Goal: Communication & Community: Ask a question

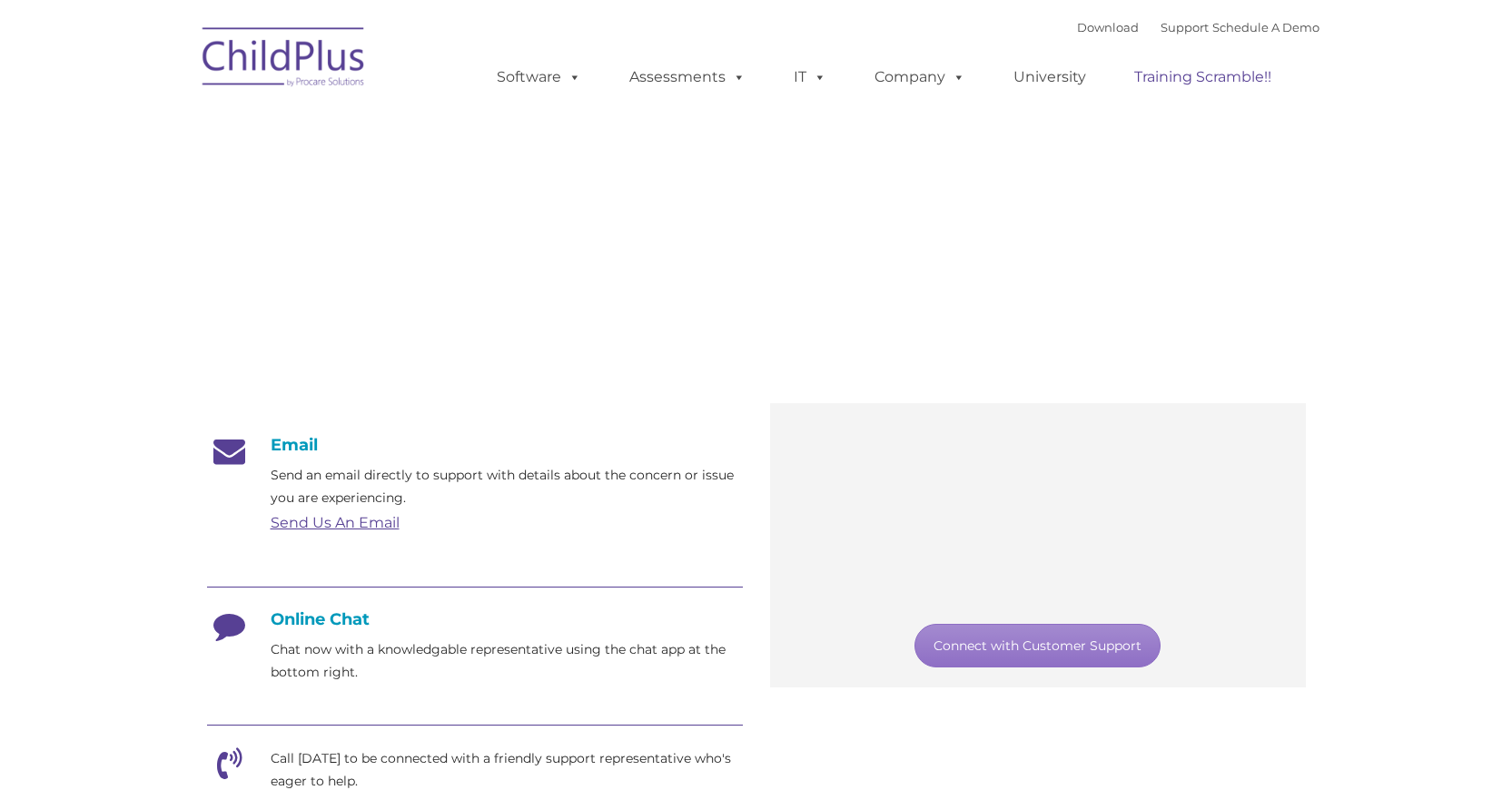
type input ""
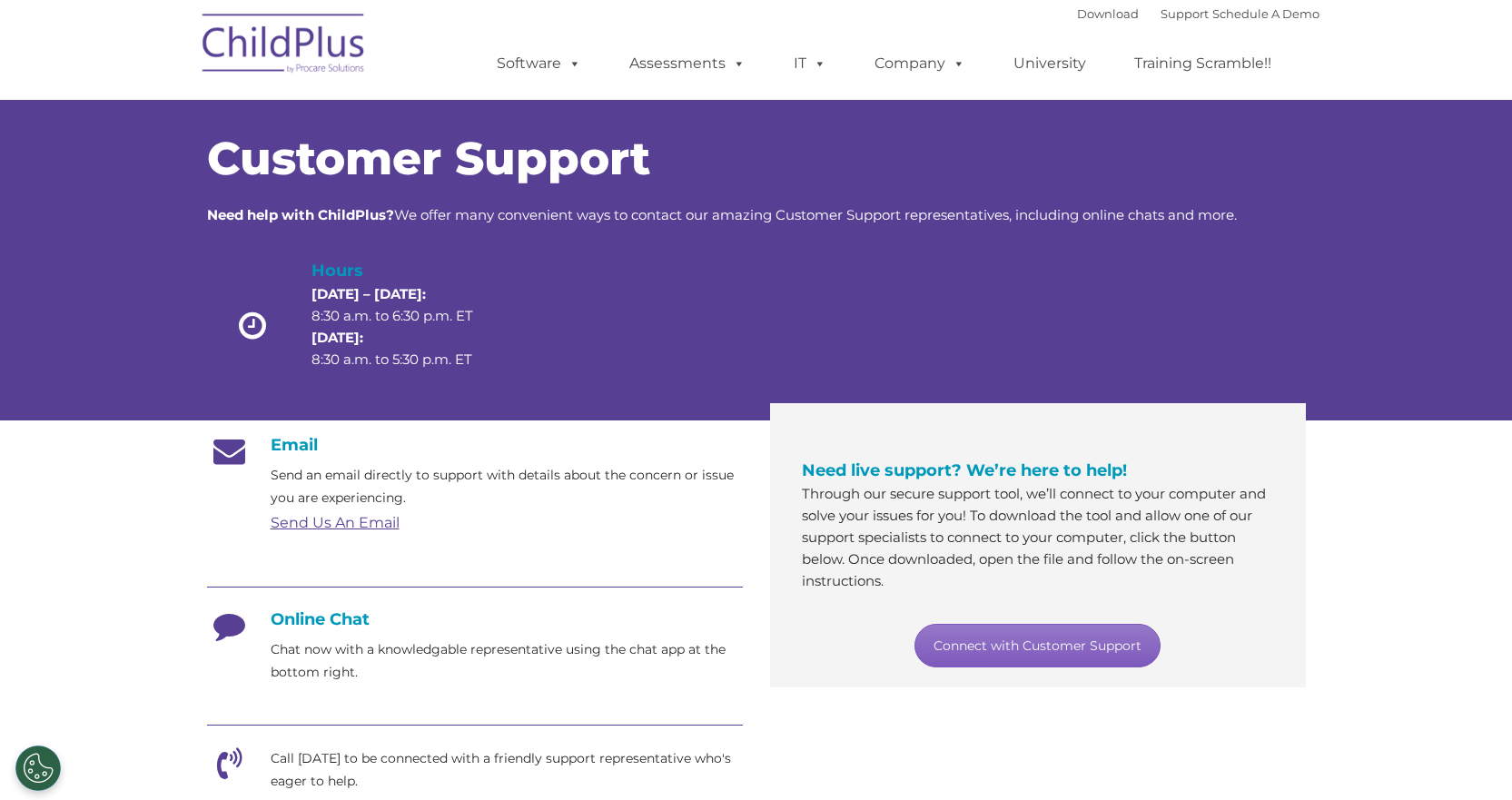
click at [1016, 655] on link "Connect with Customer Support" at bounding box center [1038, 645] width 247 height 43
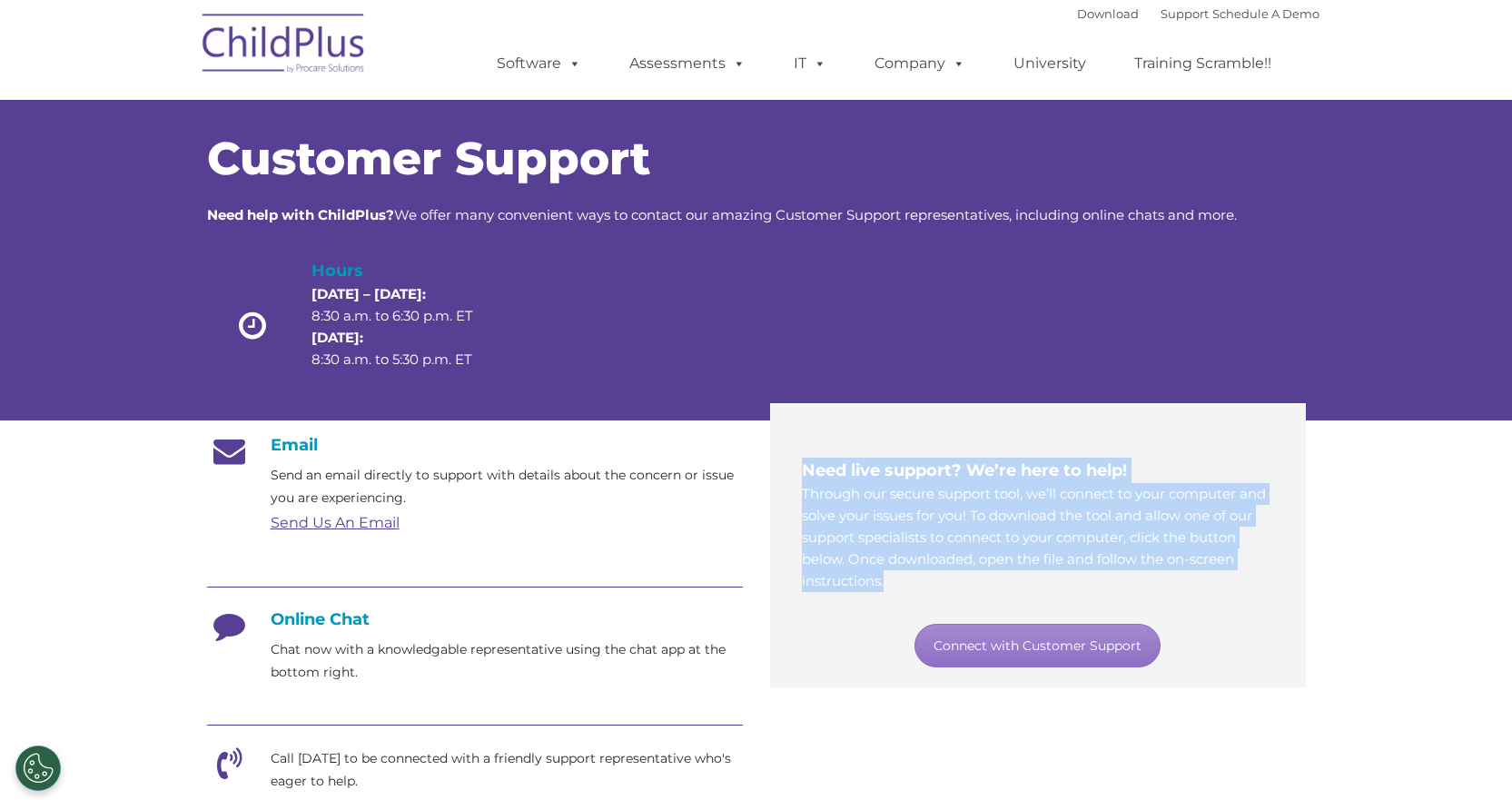
drag, startPoint x: 1056, startPoint y: 581, endPoint x: 779, endPoint y: 474, distance: 296.9
click at [779, 474] on div "Need live support? We’re here to help! Through our secure support tool, we’ll c…" at bounding box center [1038, 545] width 535 height 284
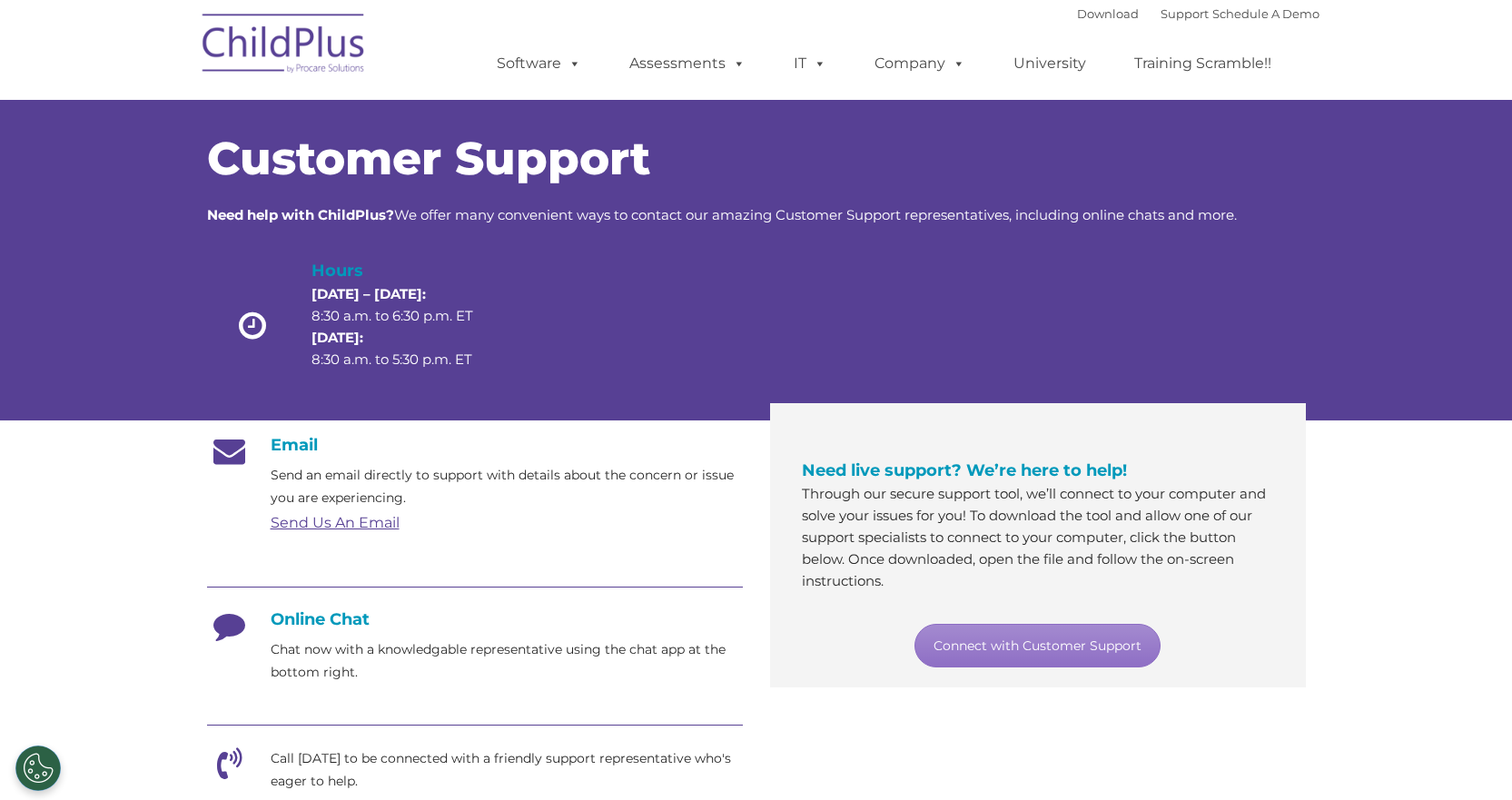
click at [828, 533] on p "Through our secure support tool, we’ll connect to your computer and solve your …" at bounding box center [1038, 537] width 472 height 109
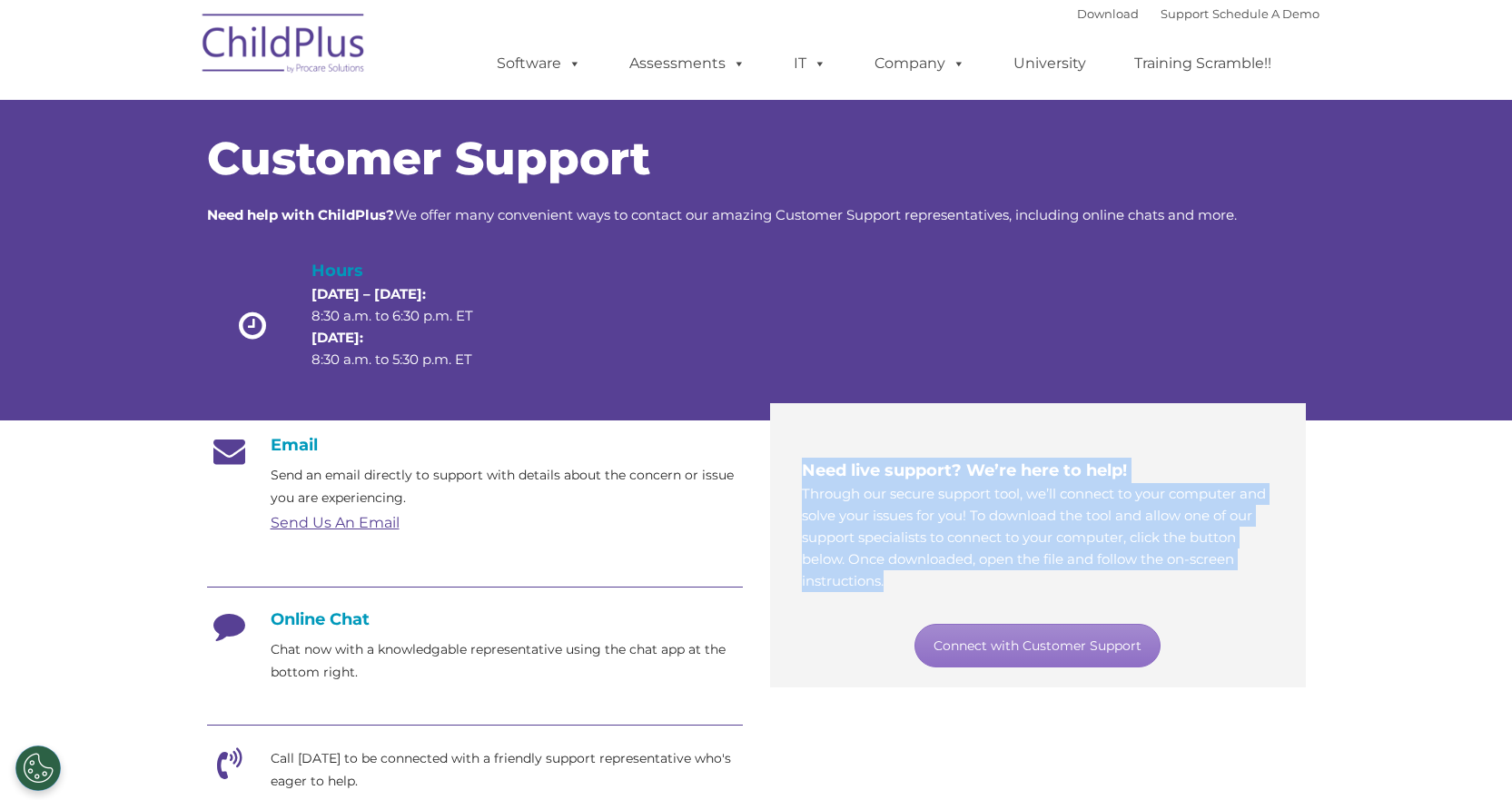
drag, startPoint x: 898, startPoint y: 588, endPoint x: 804, endPoint y: 477, distance: 145.5
click at [804, 477] on div "Need live support? We’re here to help! Through our secure support tool, we’ll c…" at bounding box center [1038, 525] width 472 height 135
click at [855, 517] on p "Through our secure support tool, we’ll connect to your computer and solve your …" at bounding box center [1038, 537] width 472 height 109
drag, startPoint x: 855, startPoint y: 569, endPoint x: 800, endPoint y: 470, distance: 113.3
click at [800, 470] on div "Need live support? We’re here to help! Through our secure support tool, we’ll c…" at bounding box center [1038, 552] width 500 height 271
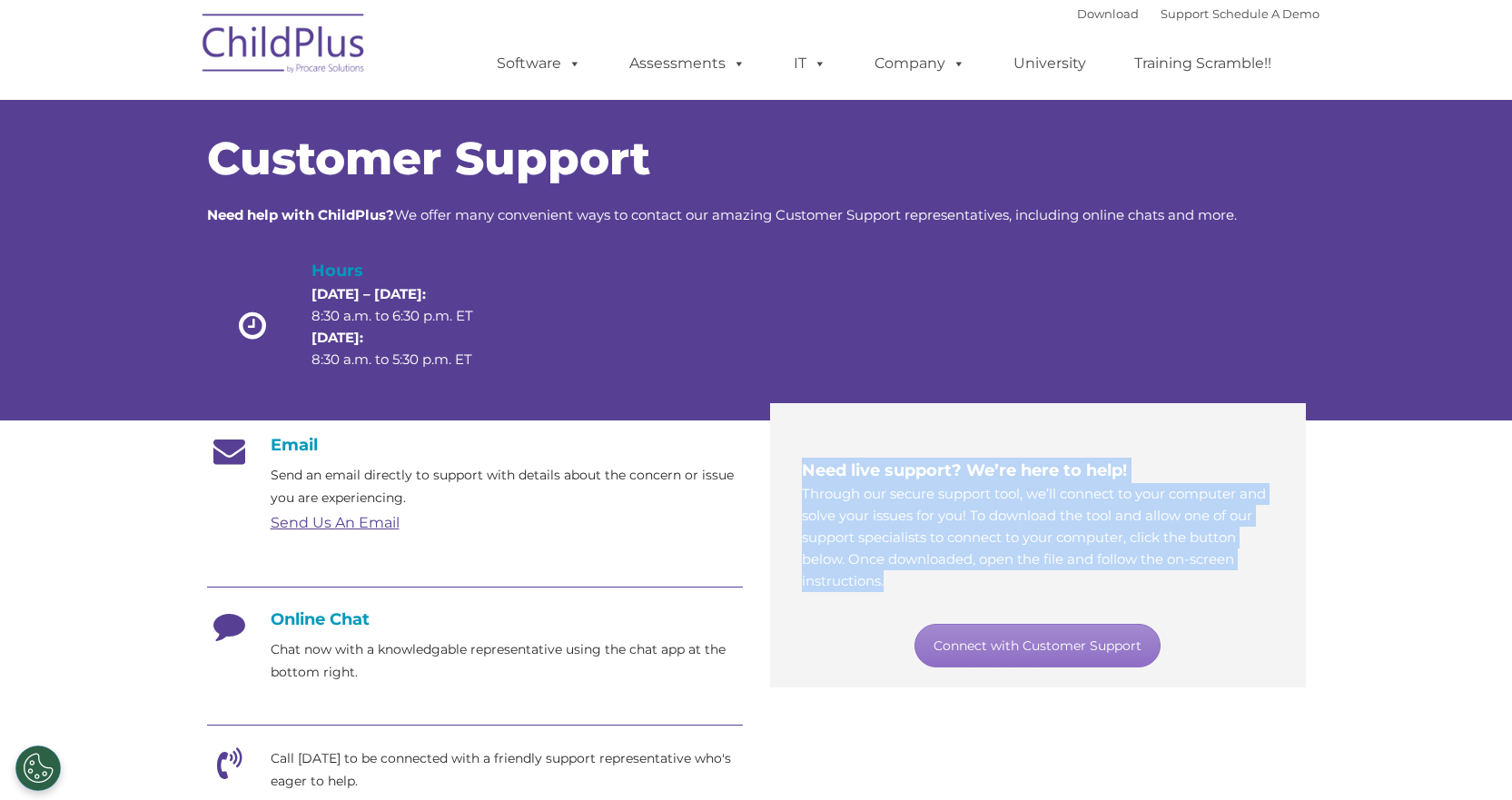
click at [884, 584] on p "Through our secure support tool, we’ll connect to your computer and solve your …" at bounding box center [1038, 537] width 472 height 109
drag, startPoint x: 884, startPoint y: 584, endPoint x: 803, endPoint y: 471, distance: 139.0
click at [803, 471] on div "Need live support? We’re here to help! Through our secure support tool, we’ll c…" at bounding box center [1038, 525] width 472 height 135
click at [803, 471] on span "Need live support? We’re here to help!" at bounding box center [965, 470] width 326 height 20
